Goal: Navigation & Orientation: Find specific page/section

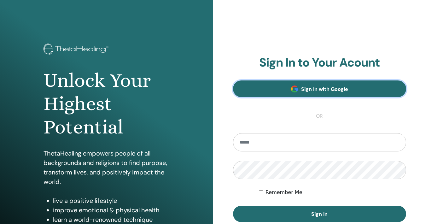
click at [313, 85] on link "Sign In with Google" at bounding box center [319, 88] width 173 height 17
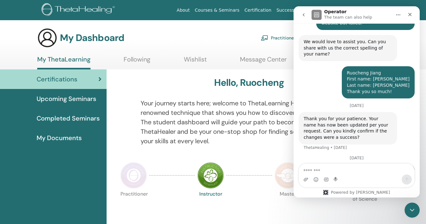
scroll to position [359, 0]
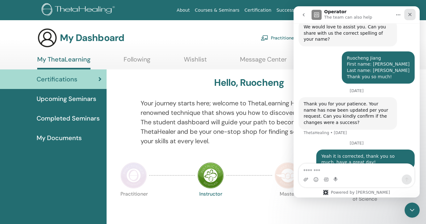
click at [410, 15] on icon "Close" at bounding box center [410, 14] width 5 height 5
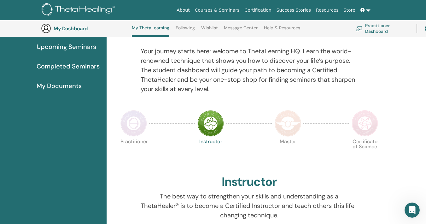
scroll to position [66, 0]
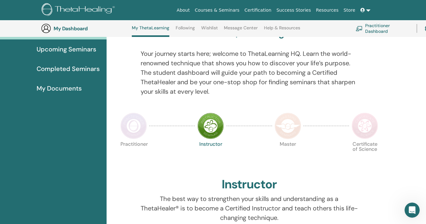
click at [103, 16] on img at bounding box center [79, 10] width 75 height 14
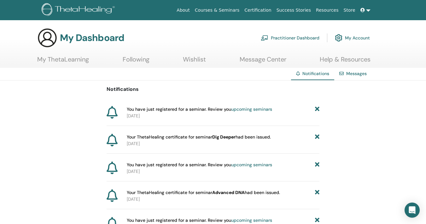
click at [263, 108] on link "upcoming seminars" at bounding box center [251, 109] width 41 height 6
